Goal: Task Accomplishment & Management: Manage account settings

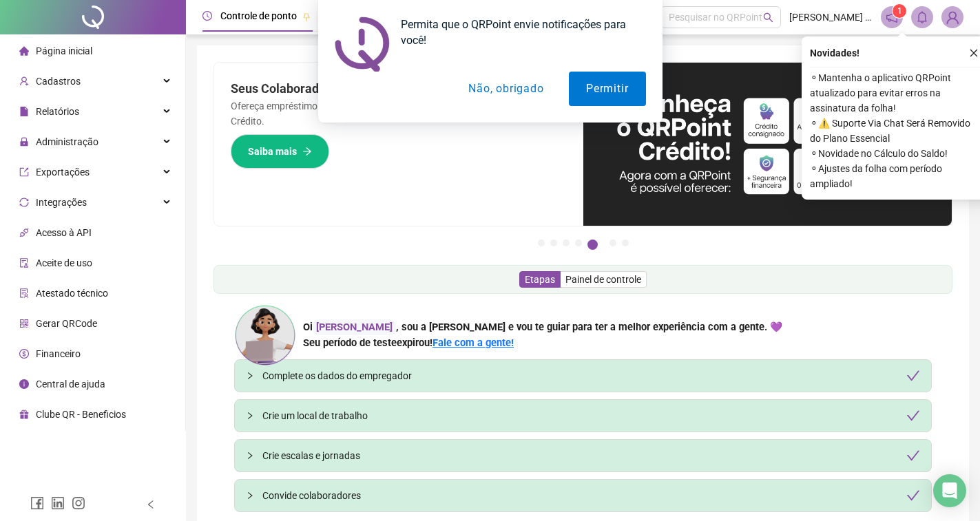
click at [974, 48] on div "Permita que o QRPoint envie notificações para você! Permitir Não, obrigado" at bounding box center [490, 61] width 980 height 123
click at [609, 96] on button "Permitir" at bounding box center [607, 89] width 76 height 34
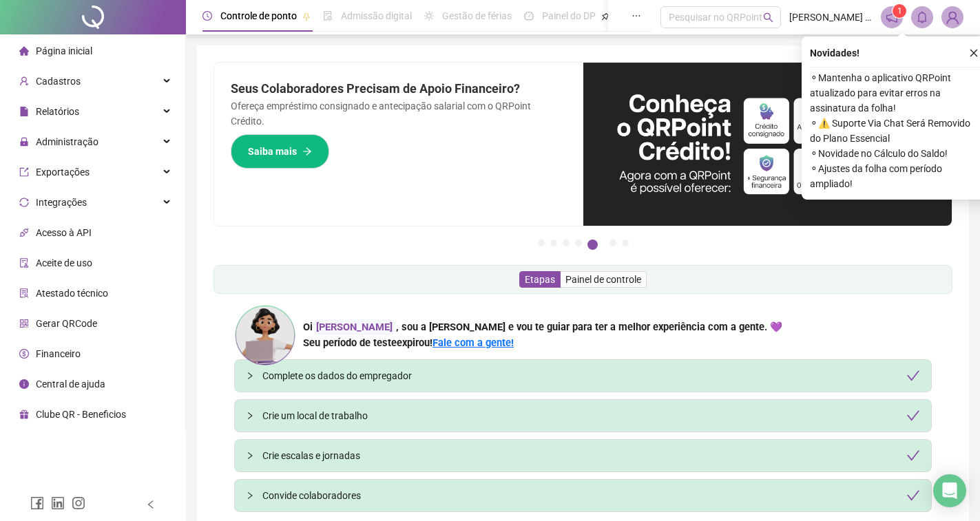
drag, startPoint x: 972, startPoint y: 54, endPoint x: 902, endPoint y: 46, distance: 70.7
click at [972, 54] on icon "close" at bounding box center [974, 54] width 8 height 8
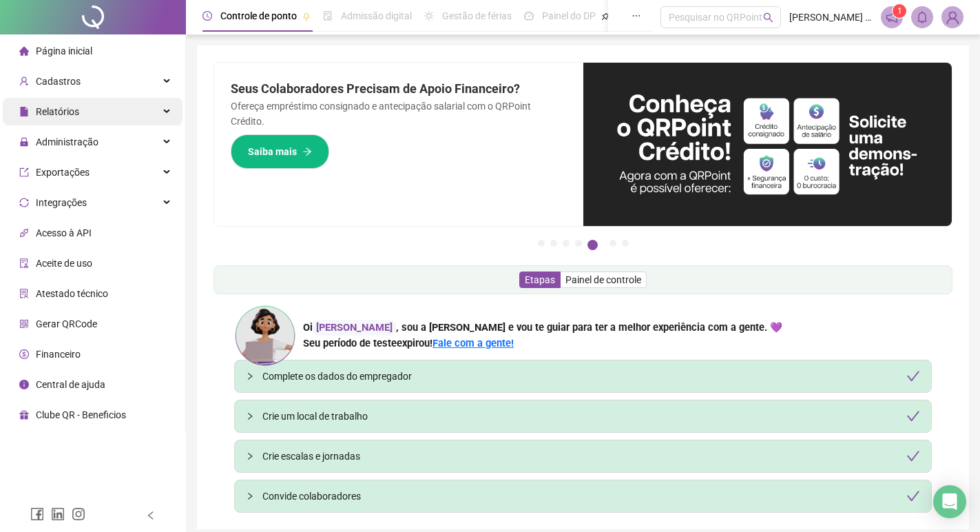
click at [134, 115] on div "Relatórios" at bounding box center [93, 112] width 180 height 28
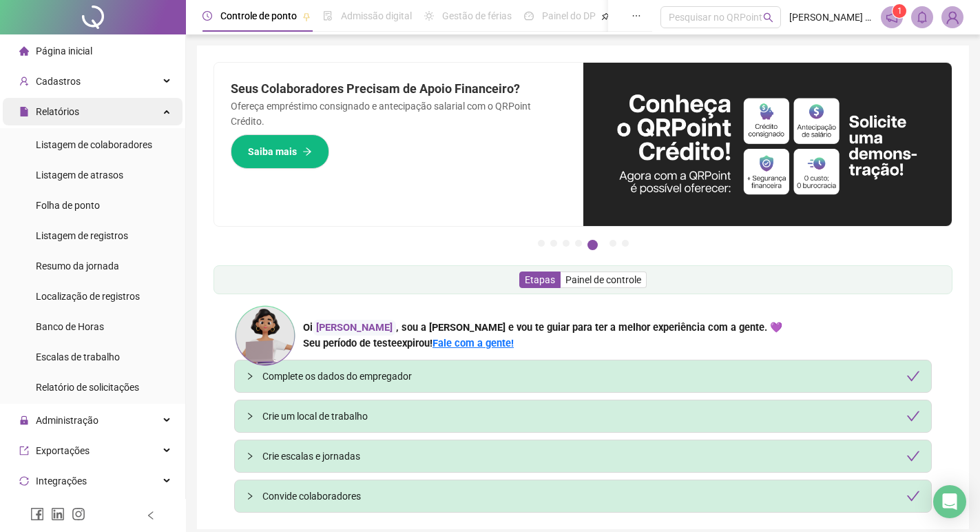
click at [134, 115] on div "Relatórios" at bounding box center [93, 112] width 180 height 28
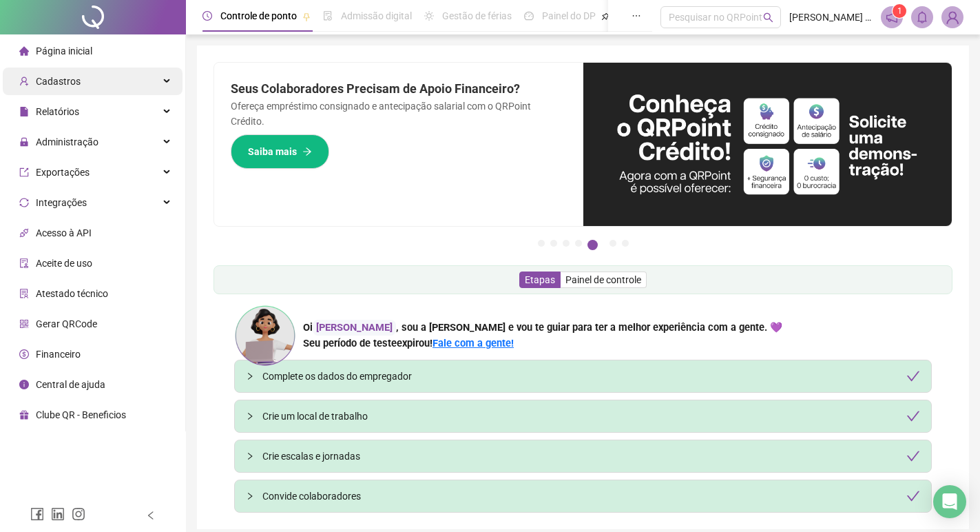
click at [163, 82] on div "Cadastros" at bounding box center [93, 81] width 180 height 28
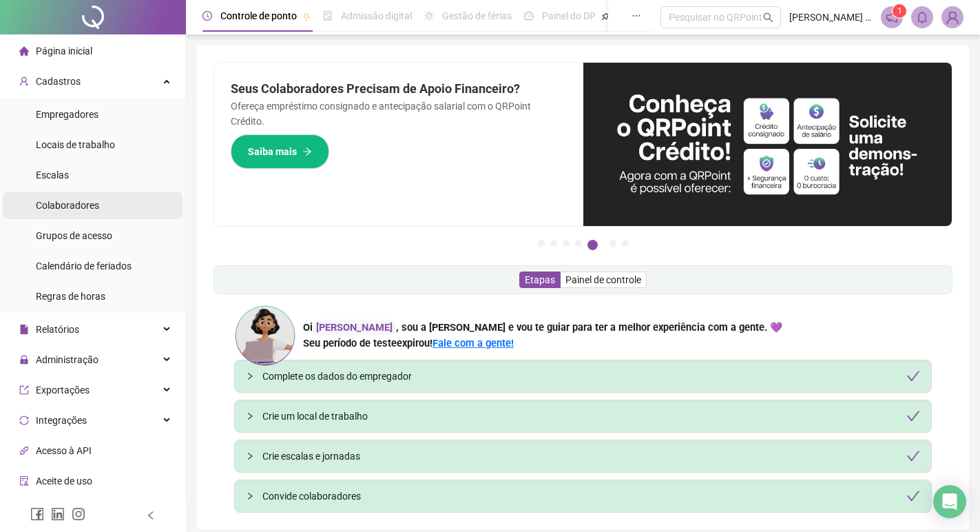
click at [87, 200] on span "Colaboradores" at bounding box center [67, 205] width 63 height 11
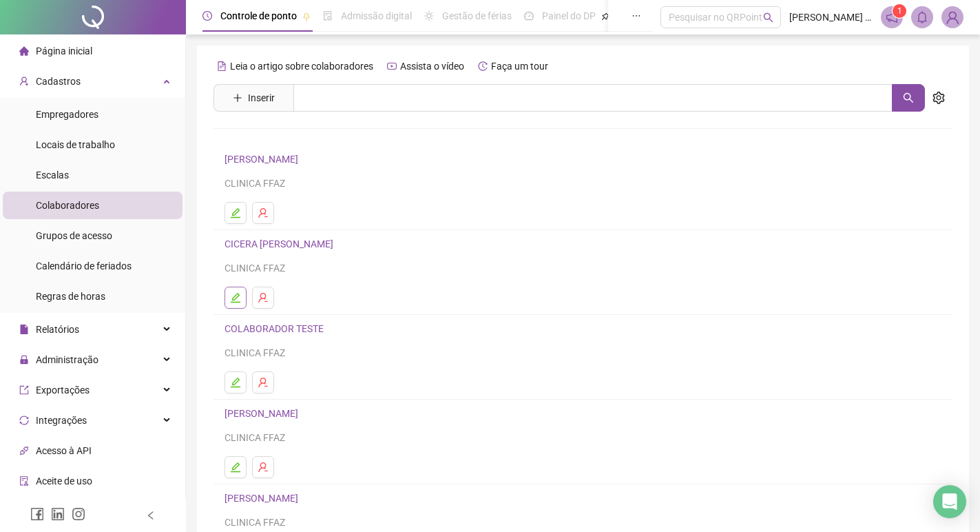
click at [239, 295] on icon "edit" at bounding box center [235, 297] width 11 height 11
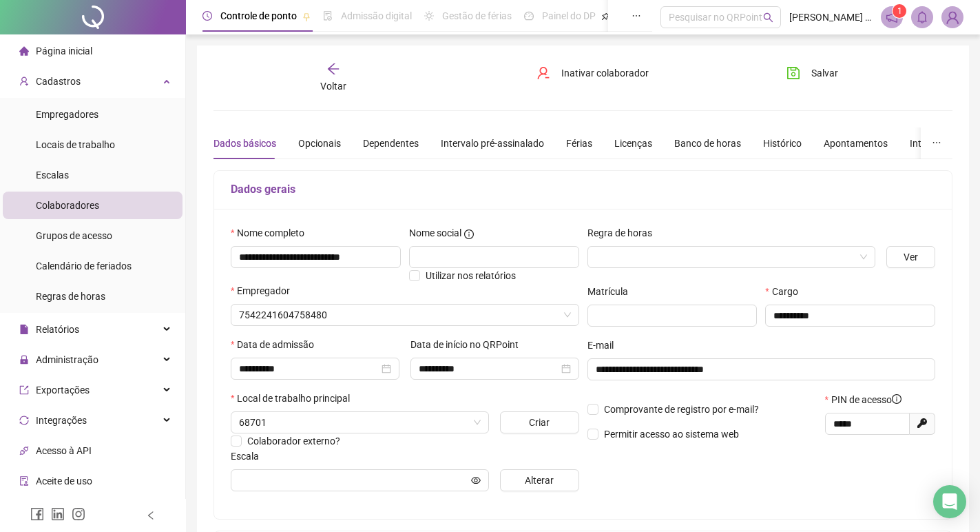
type input "*******"
click at [308, 146] on div "Opcionais" at bounding box center [319, 143] width 43 height 15
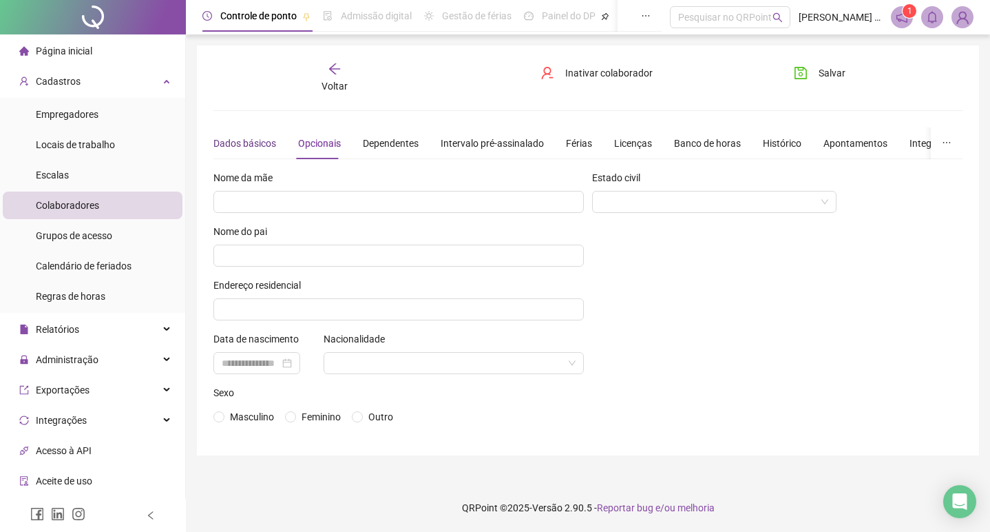
click at [260, 145] on div "Dados básicos" at bounding box center [244, 143] width 63 height 15
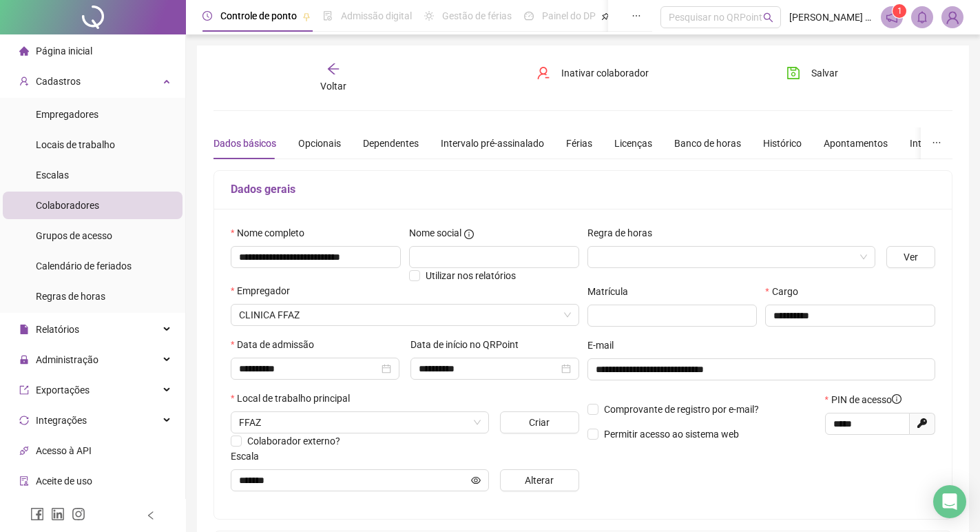
click at [832, 90] on div "Salvar" at bounding box center [832, 78] width 125 height 32
click at [797, 66] on icon "save" at bounding box center [793, 73] width 14 height 14
